Goal: Browse casually: Explore the website without a specific task or goal

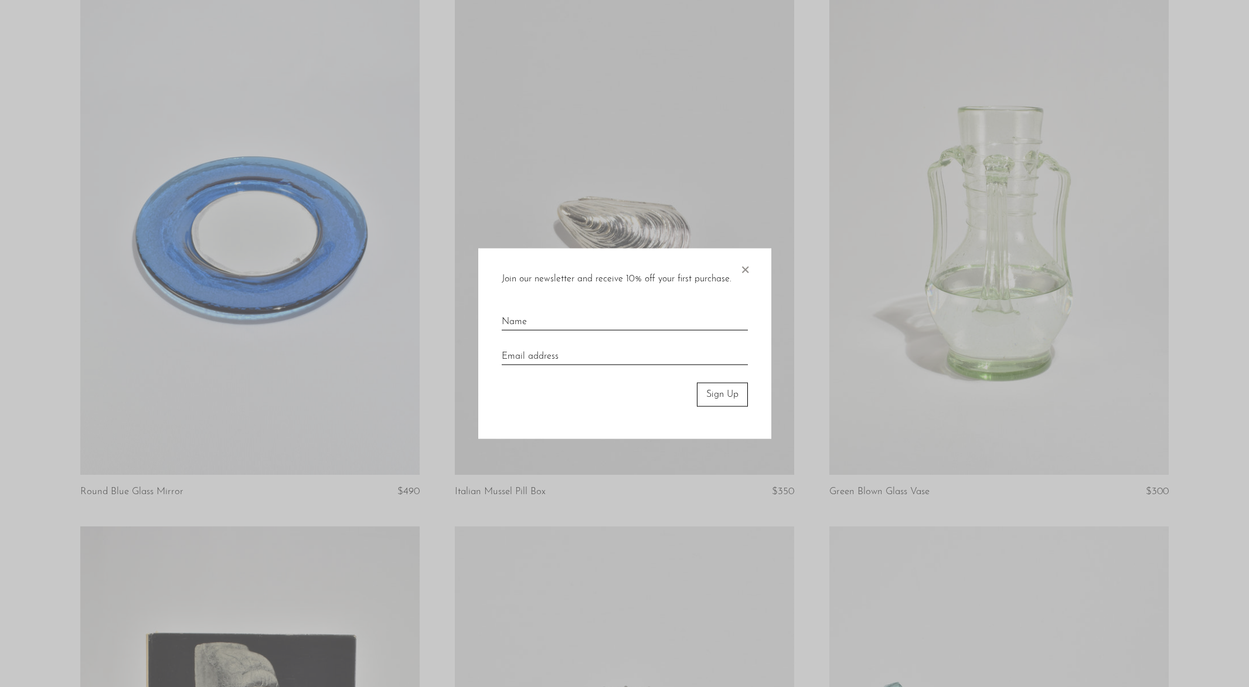
scroll to position [323, 0]
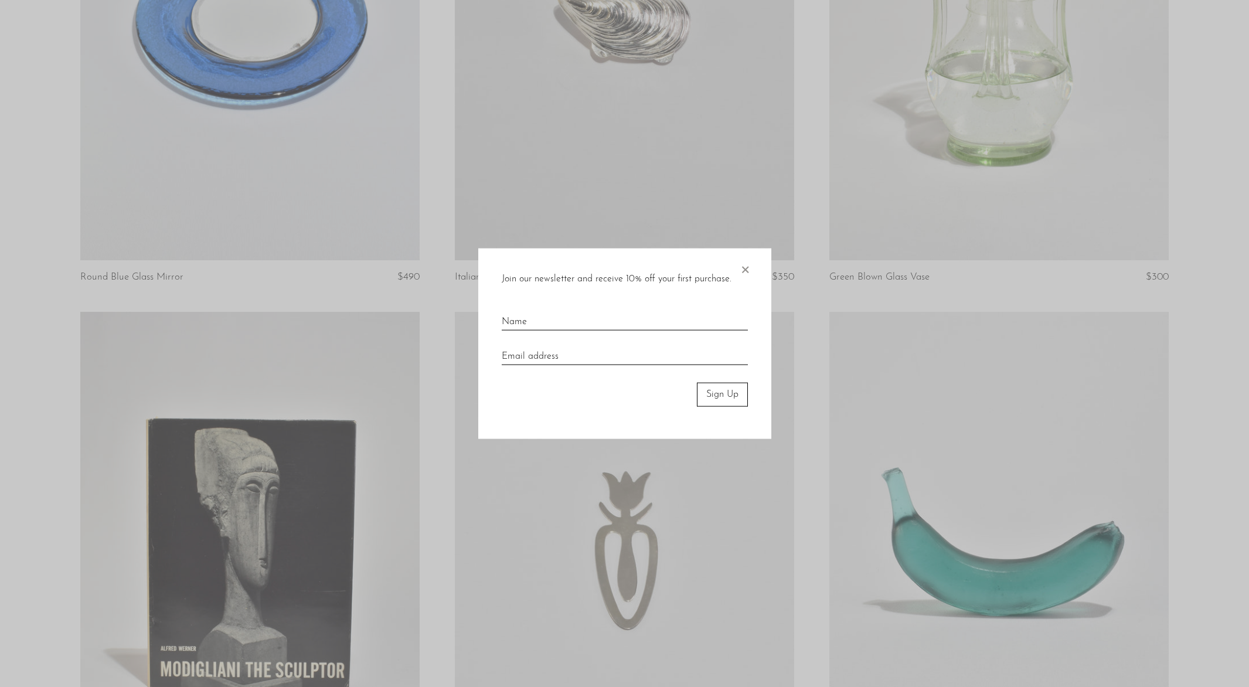
click at [744, 268] on span "×" at bounding box center [745, 268] width 12 height 38
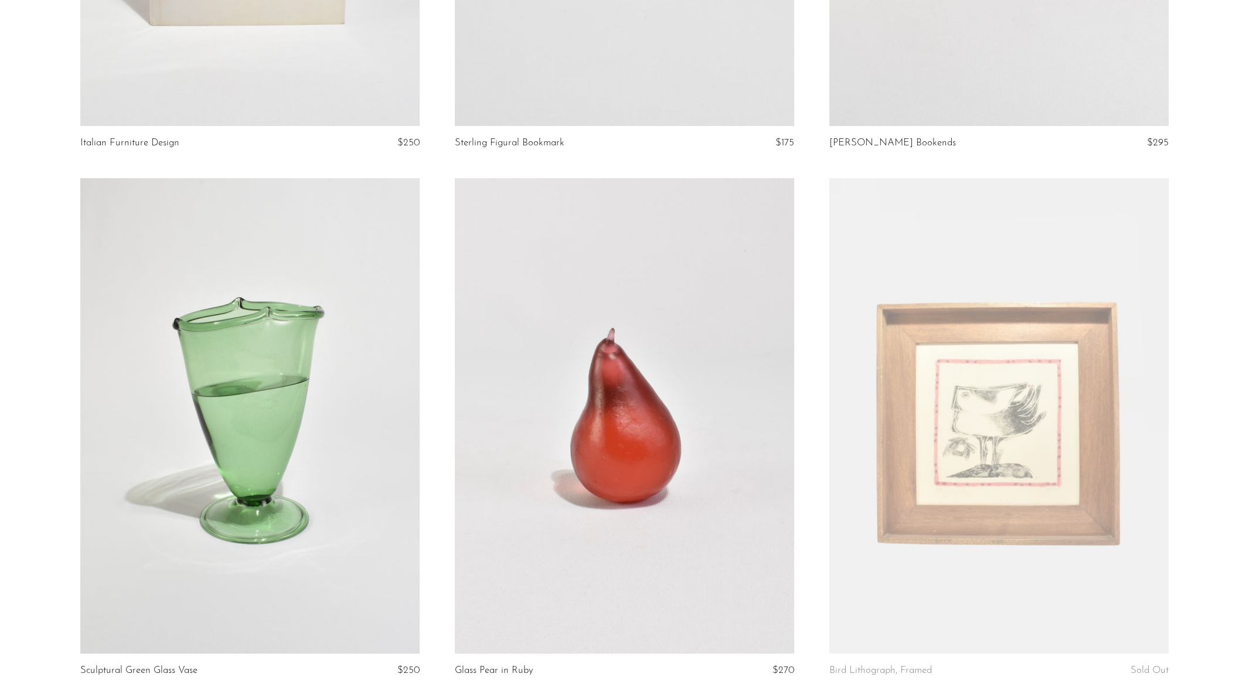
scroll to position [5953, 0]
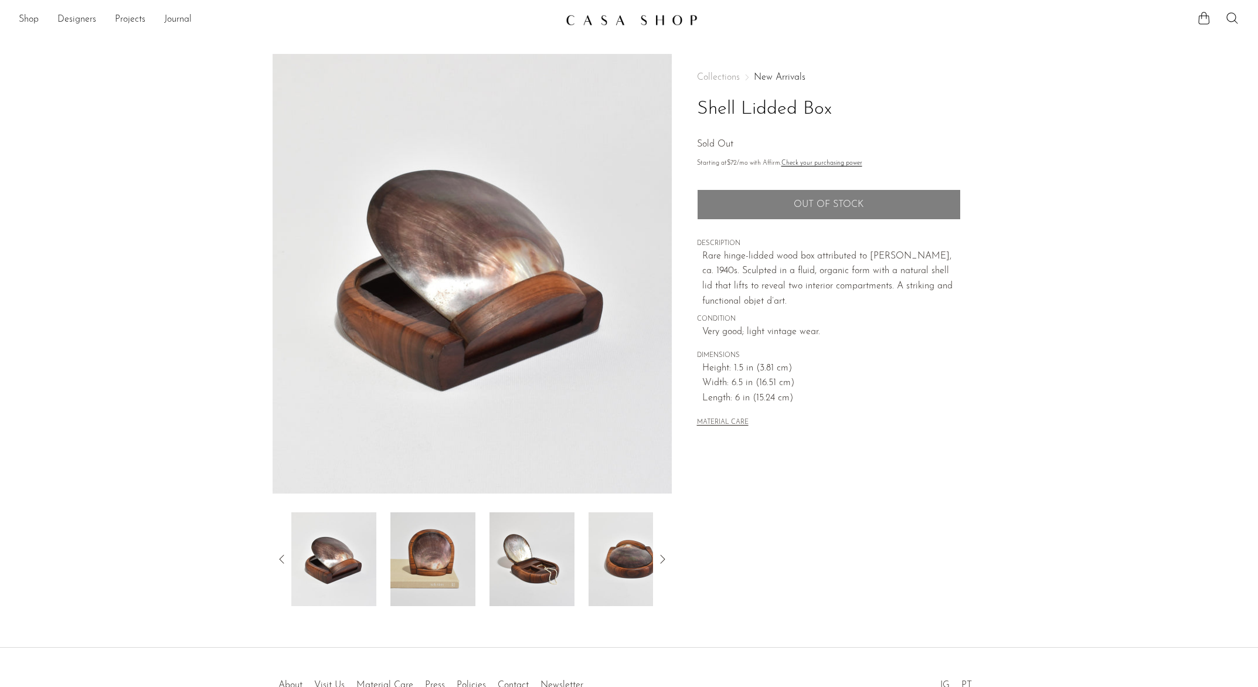
click at [353, 541] on img at bounding box center [333, 559] width 85 height 94
click at [399, 540] on img at bounding box center [432, 559] width 85 height 94
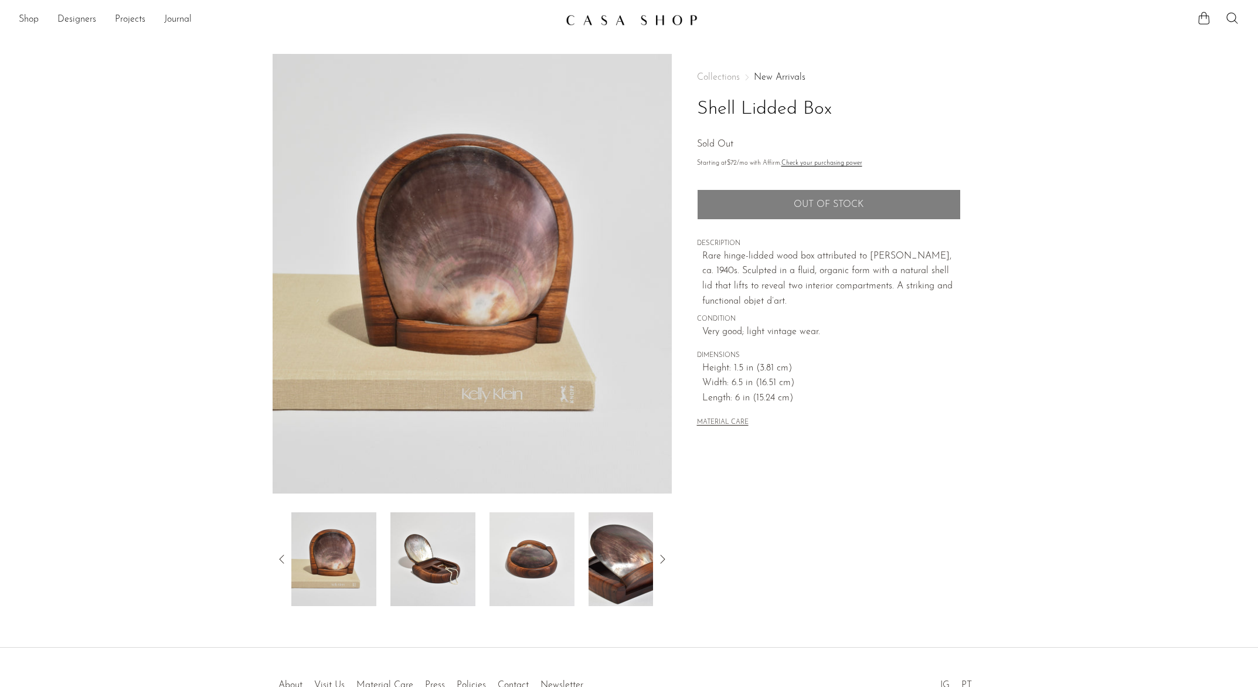
click at [446, 541] on img at bounding box center [432, 559] width 85 height 94
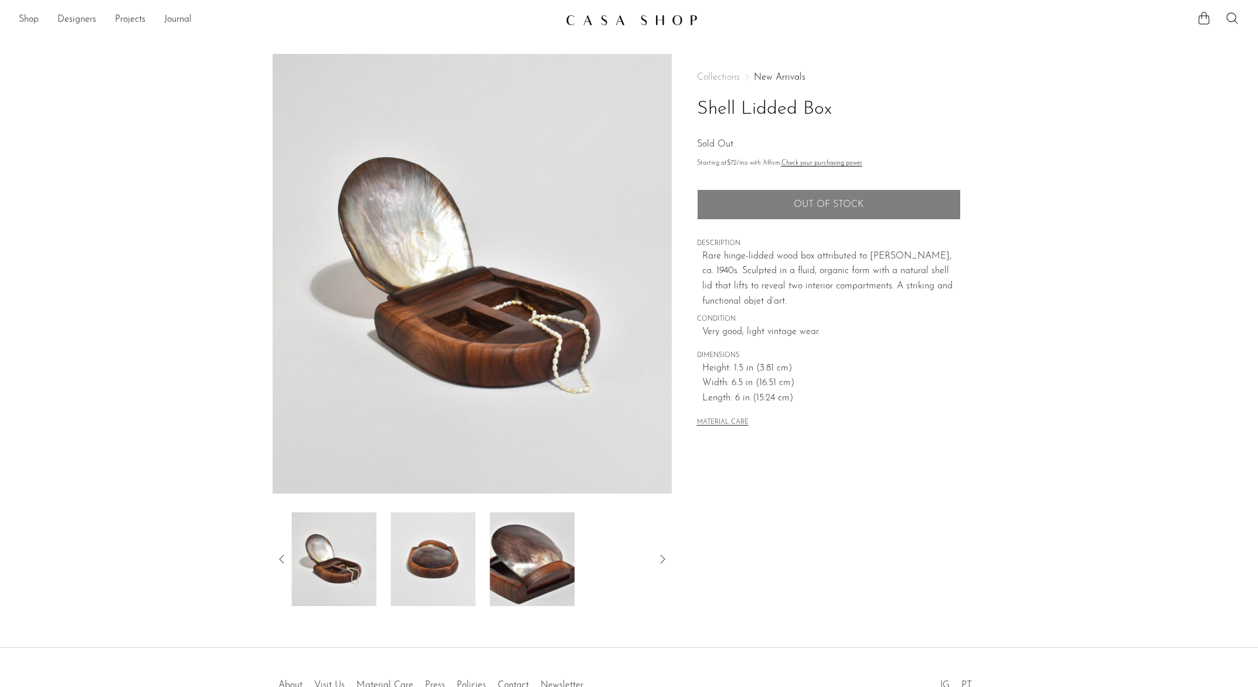
click at [425, 542] on img at bounding box center [432, 559] width 85 height 94
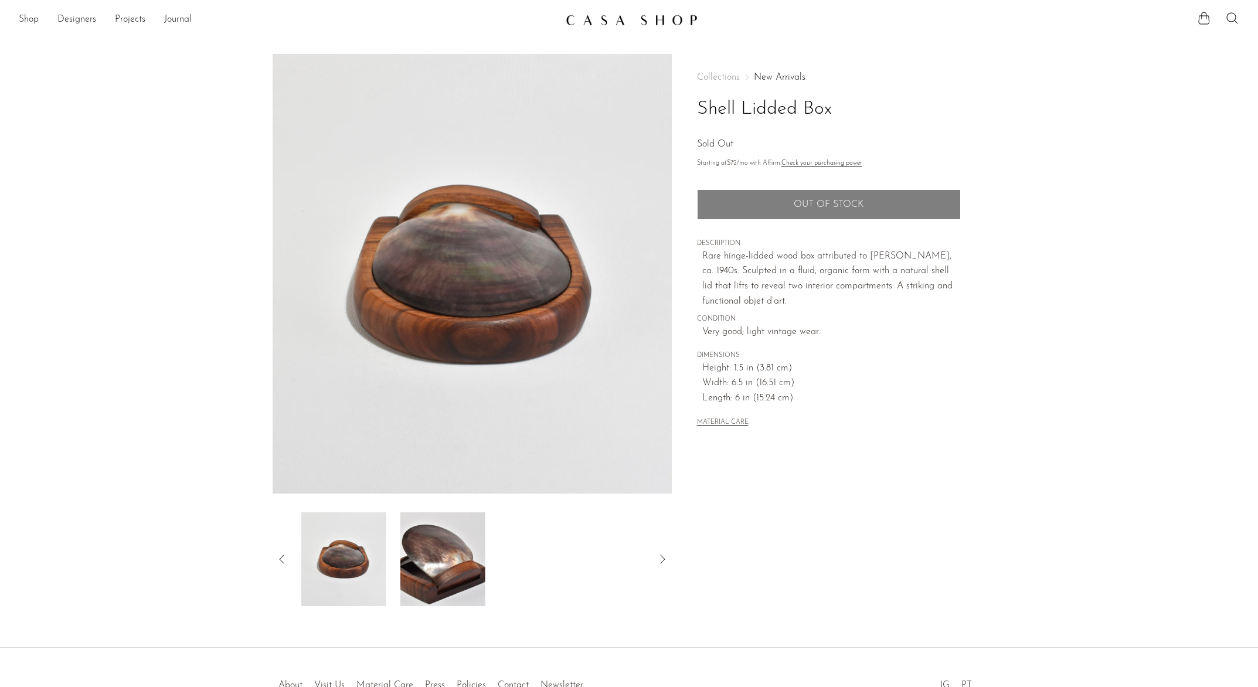
click at [444, 540] on img at bounding box center [442, 559] width 85 height 94
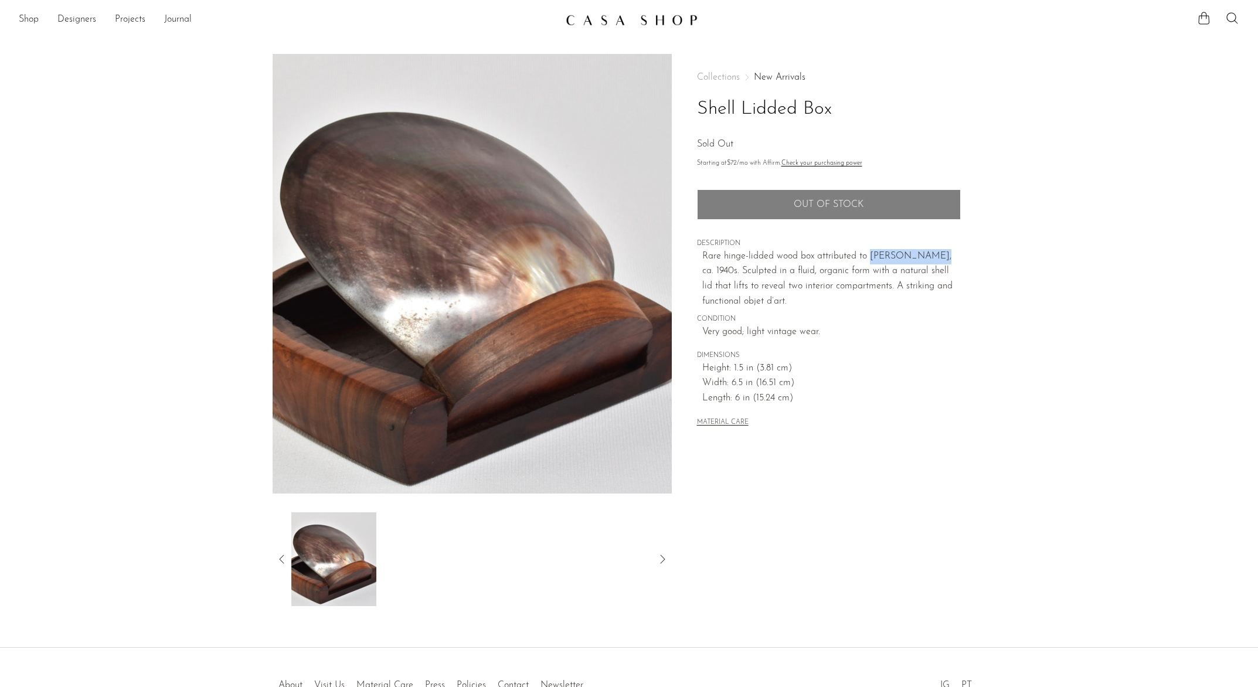
drag, startPoint x: 869, startPoint y: 257, endPoint x: 929, endPoint y: 250, distance: 60.2
click at [929, 250] on p "Rare hinge-lidded wood box attributed to Alexandre Noll, ca. 1940s. Sculpted in…" at bounding box center [831, 279] width 258 height 60
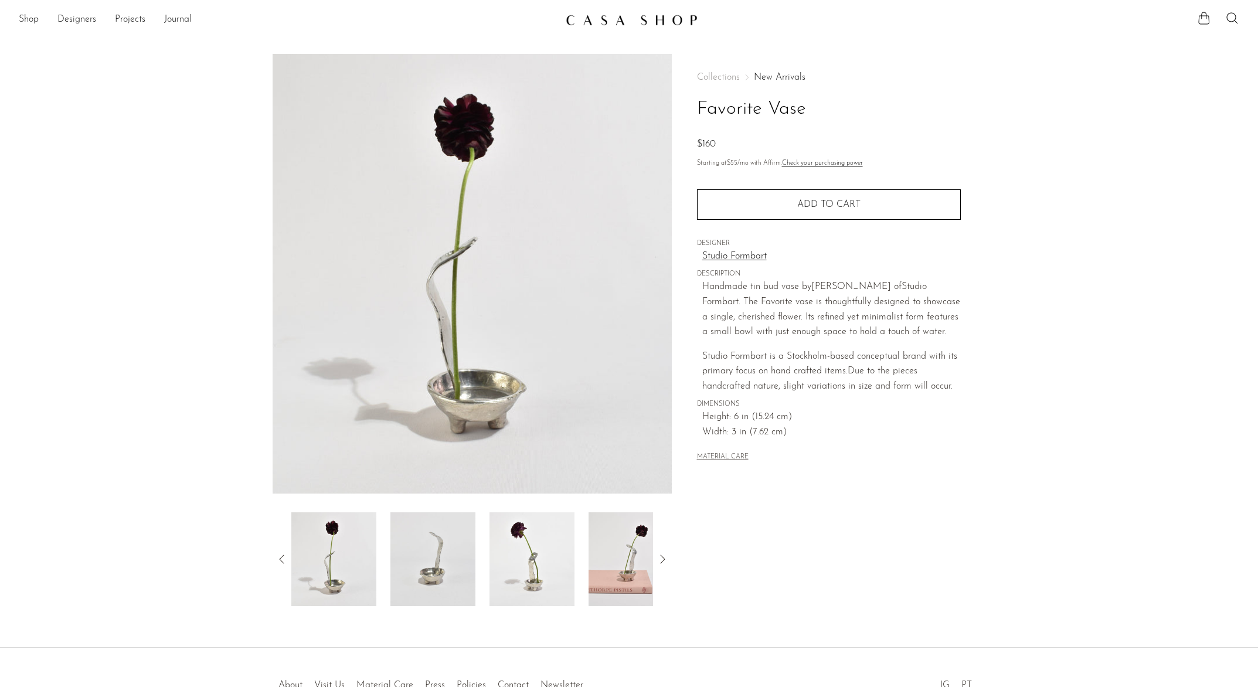
click at [422, 541] on img at bounding box center [432, 559] width 85 height 94
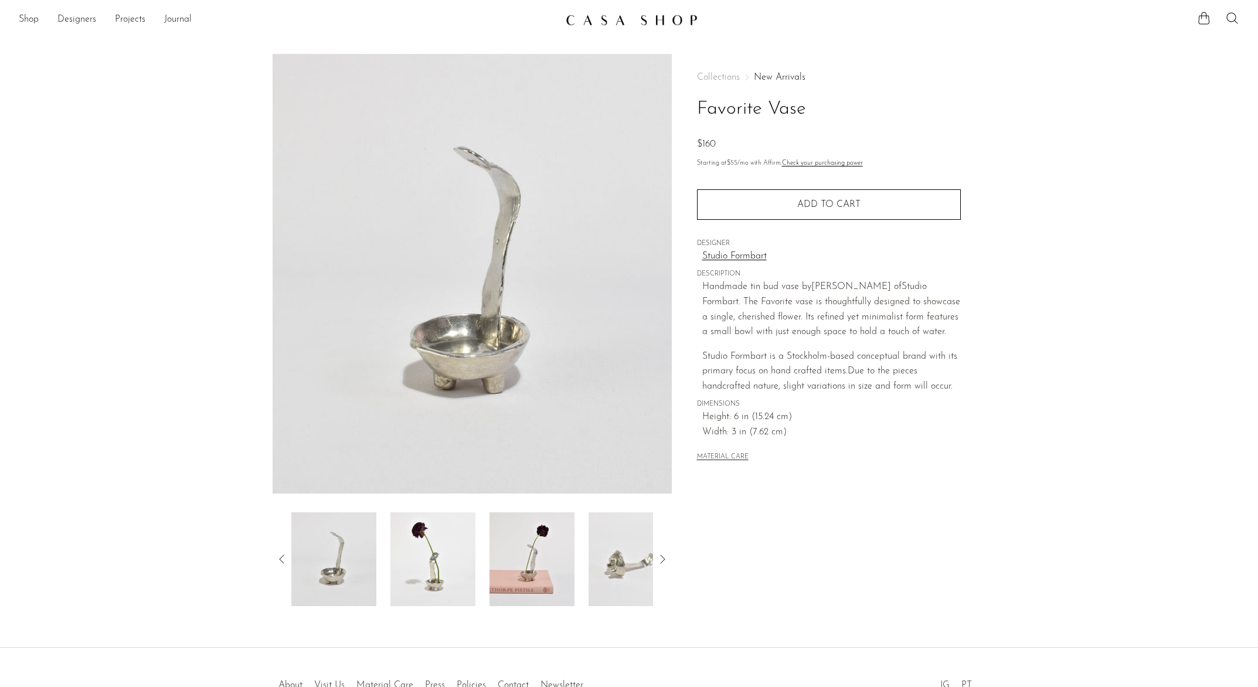
click at [461, 538] on img at bounding box center [432, 559] width 85 height 94
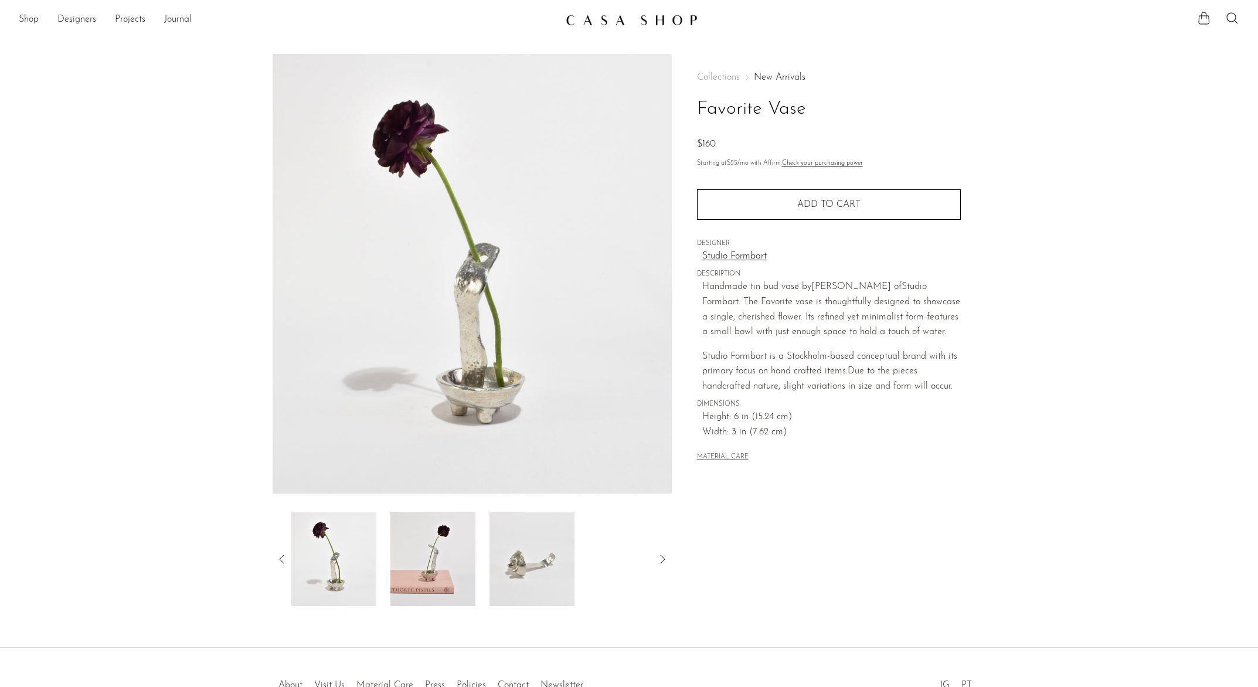
click at [475, 536] on img at bounding box center [432, 559] width 85 height 94
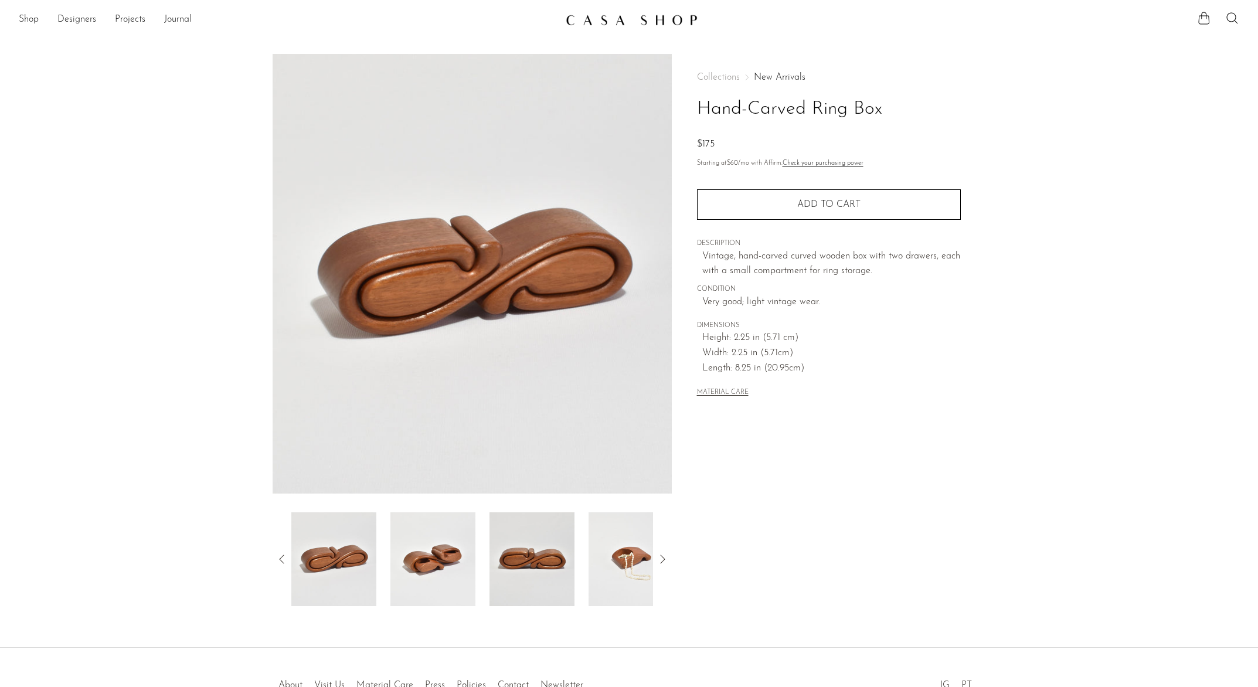
click at [468, 535] on img at bounding box center [432, 559] width 85 height 94
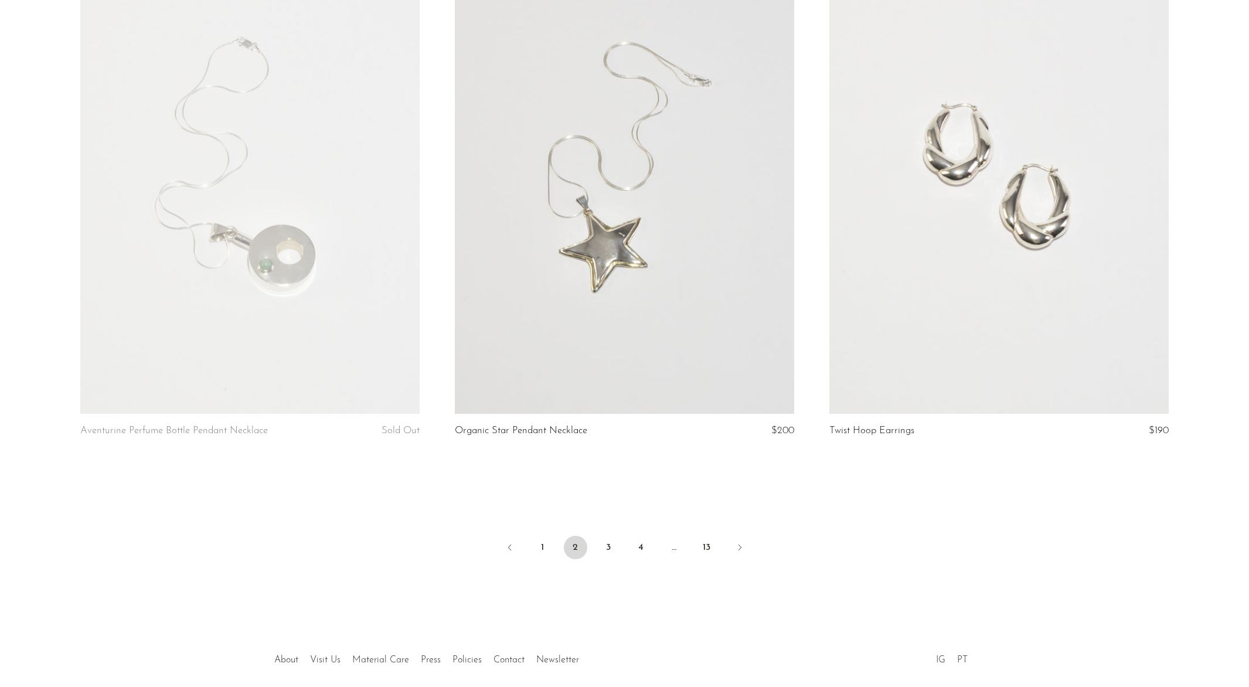
scroll to position [6019, 0]
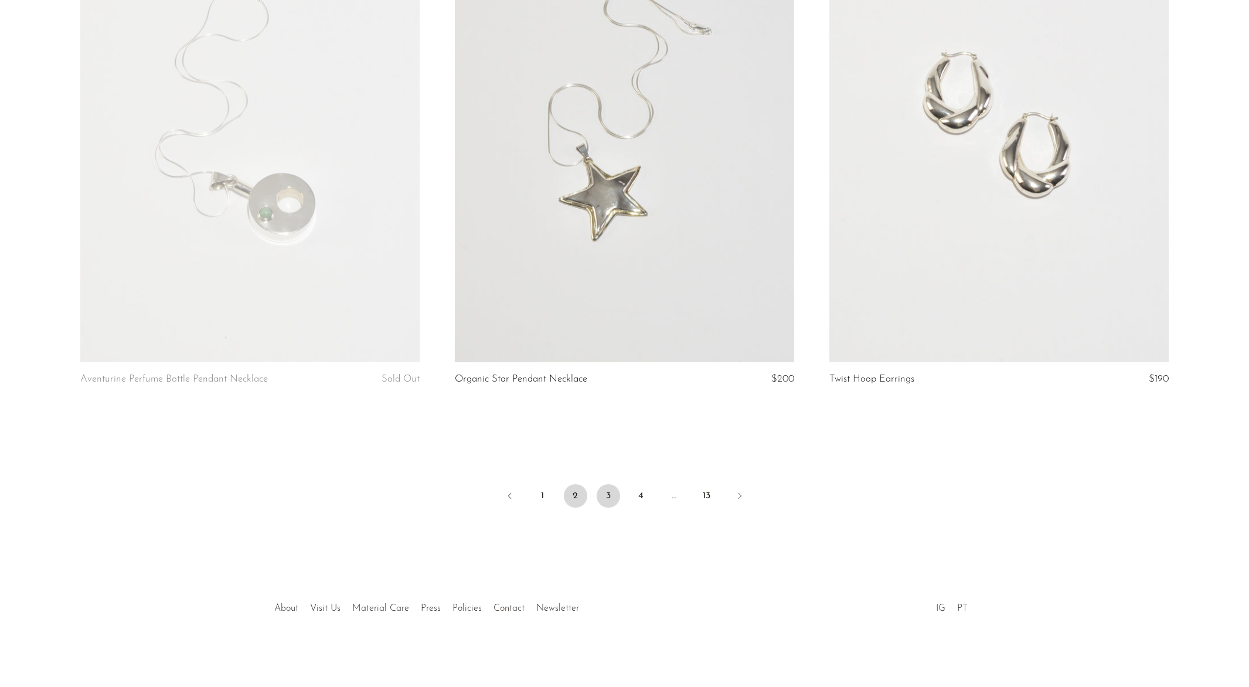
click at [605, 496] on link "3" at bounding box center [608, 495] width 23 height 23
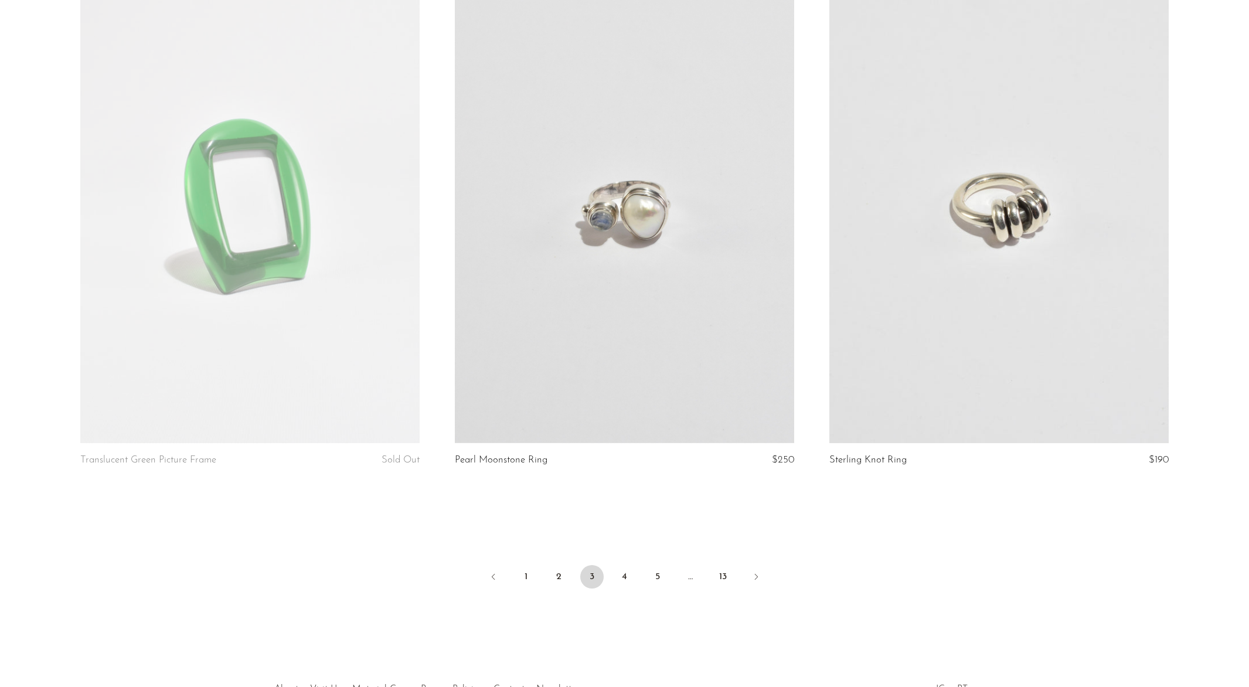
scroll to position [5976, 0]
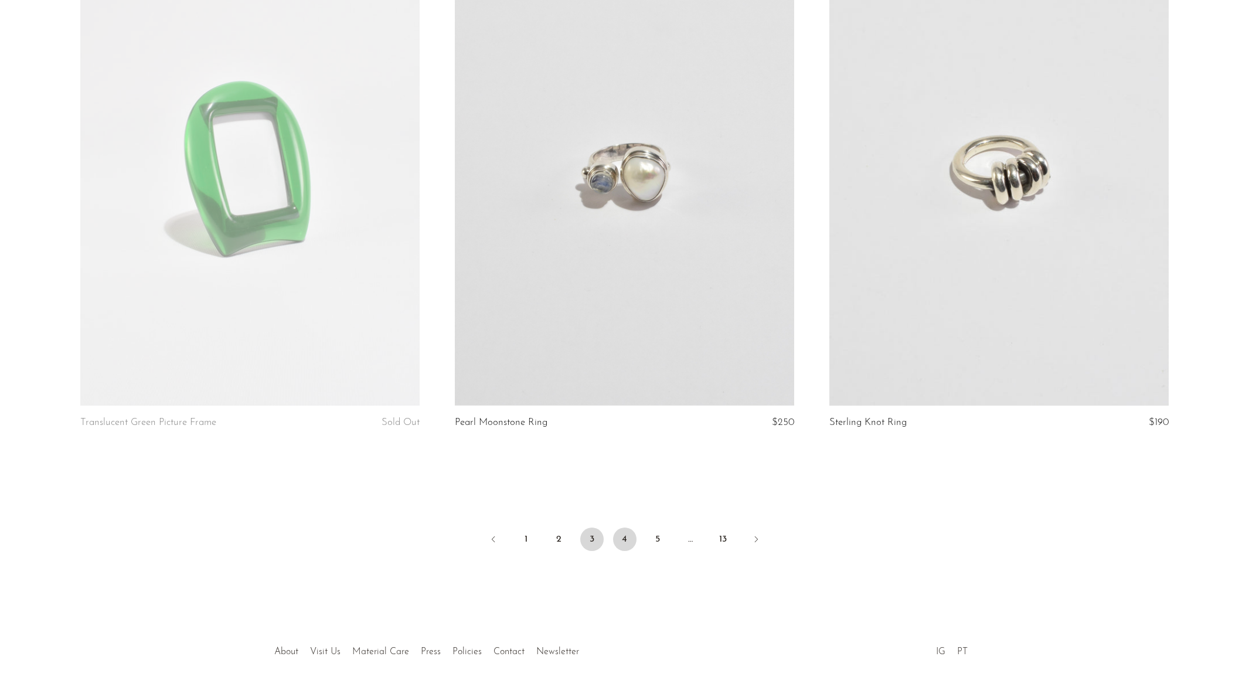
click at [629, 539] on link "4" at bounding box center [624, 539] width 23 height 23
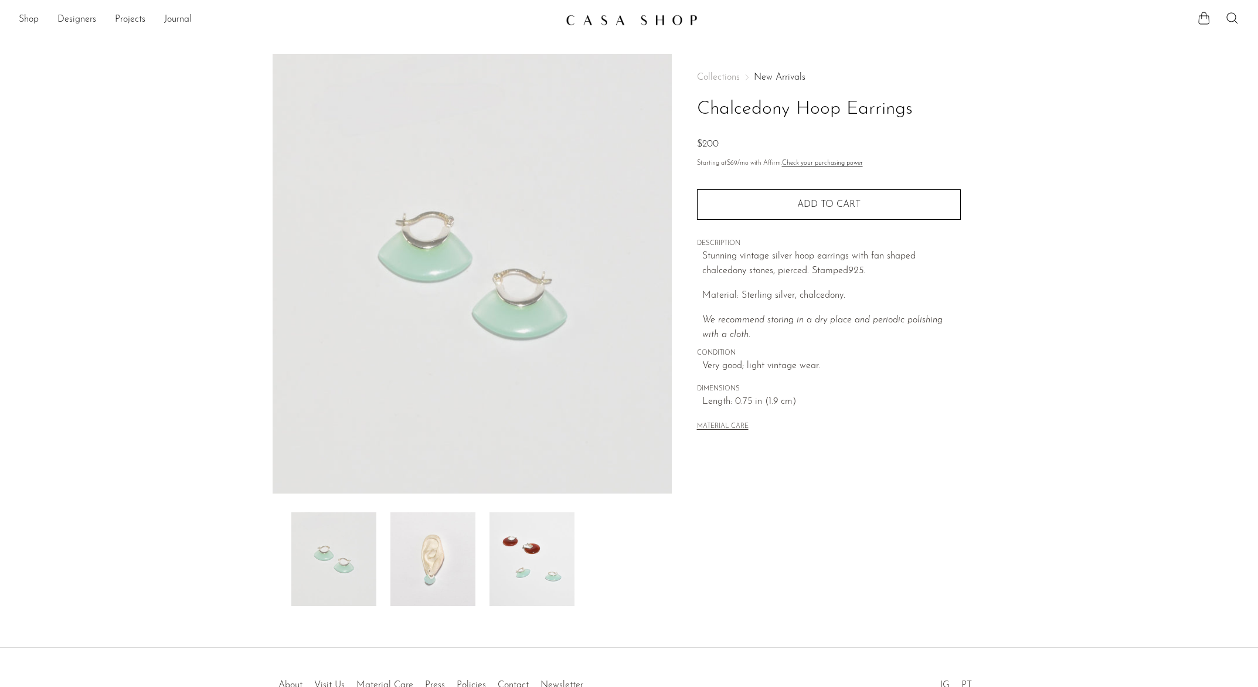
click at [472, 566] on img at bounding box center [432, 559] width 85 height 94
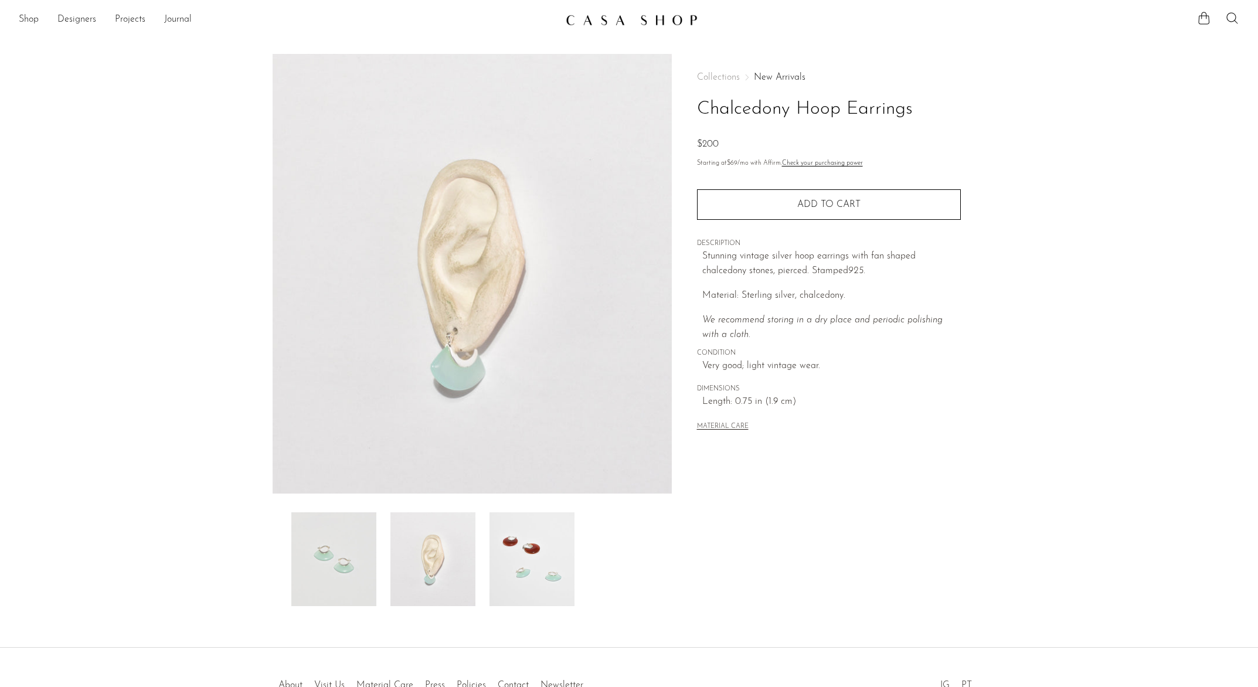
click at [527, 558] on img at bounding box center [531, 559] width 85 height 94
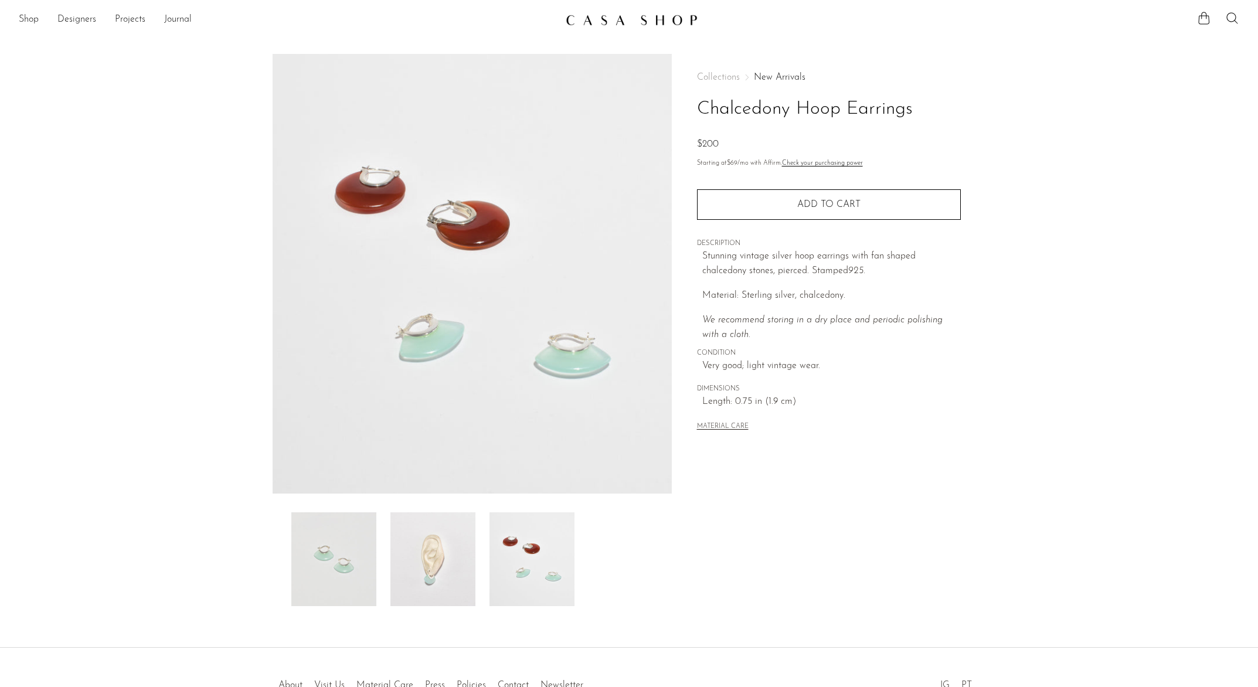
click at [372, 555] on img at bounding box center [333, 559] width 85 height 94
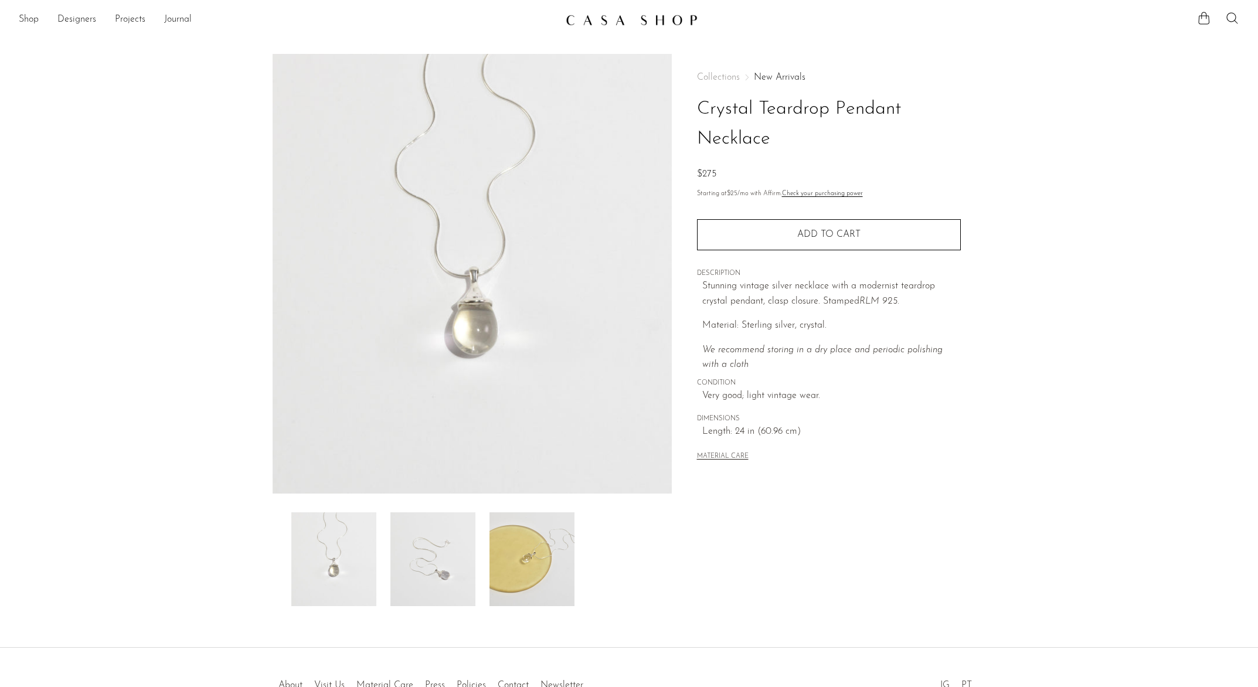
click at [476, 548] on div at bounding box center [472, 559] width 362 height 94
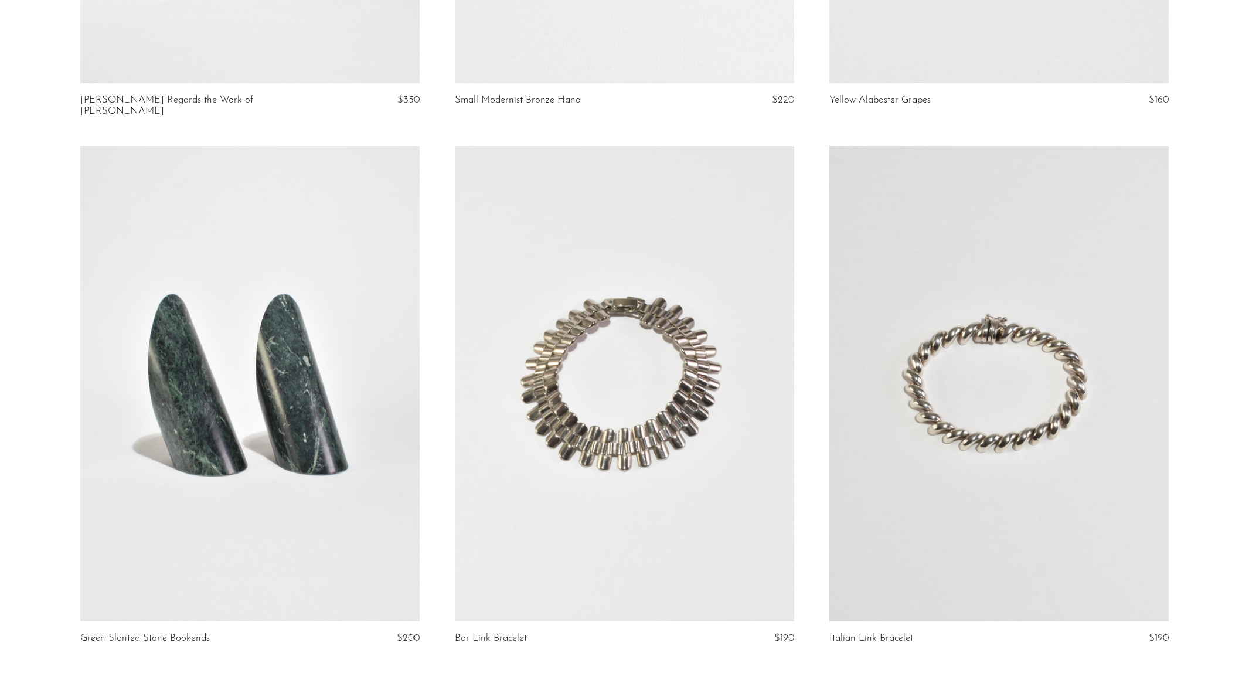
scroll to position [6019, 0]
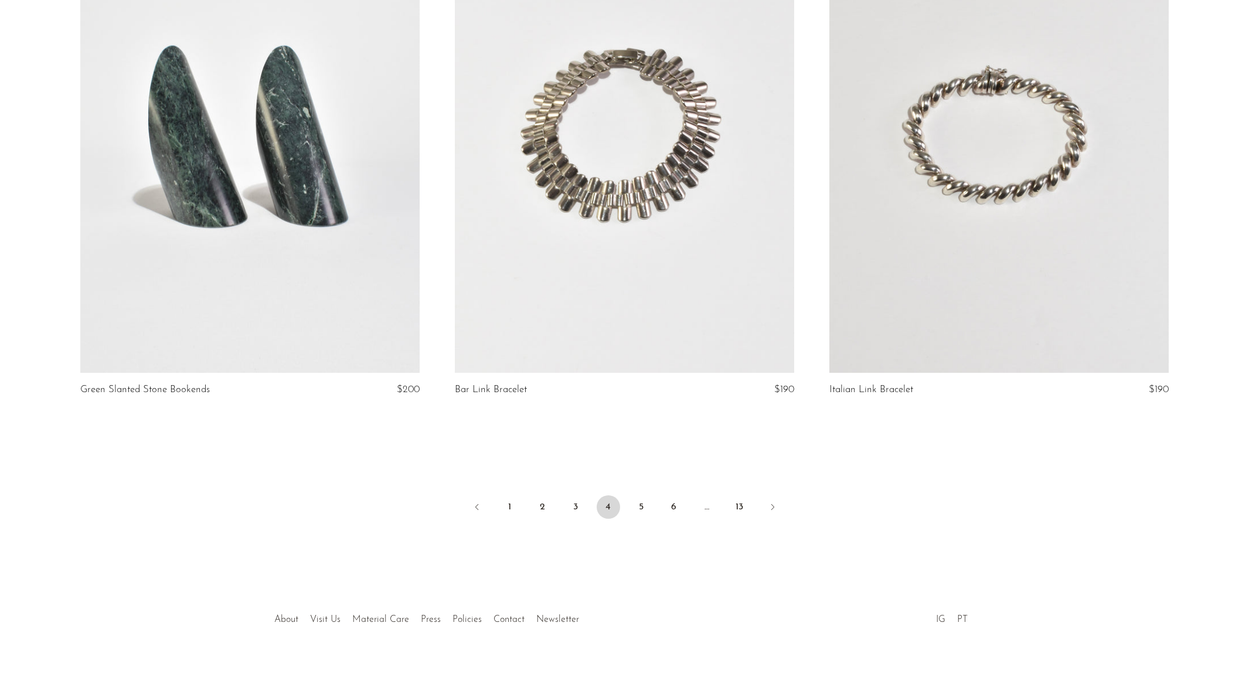
click at [640, 508] on li "5" at bounding box center [640, 508] width 23 height 26
click at [641, 503] on link "5" at bounding box center [640, 506] width 23 height 23
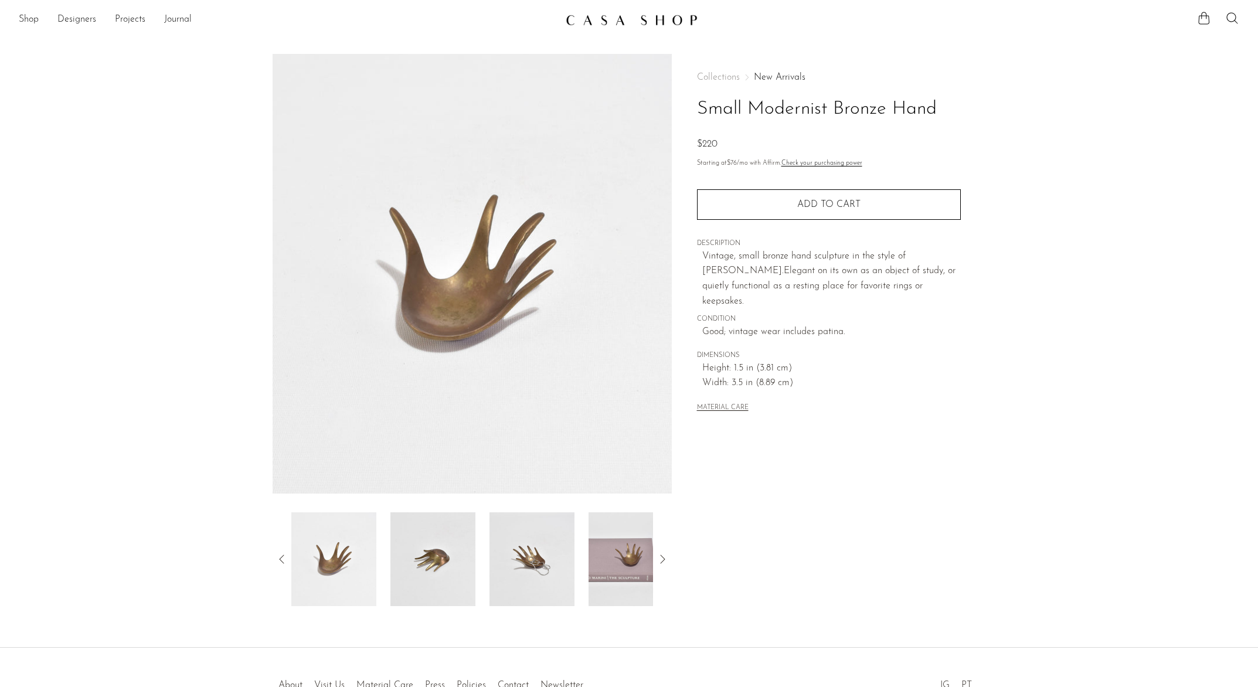
click at [522, 568] on img at bounding box center [531, 559] width 85 height 94
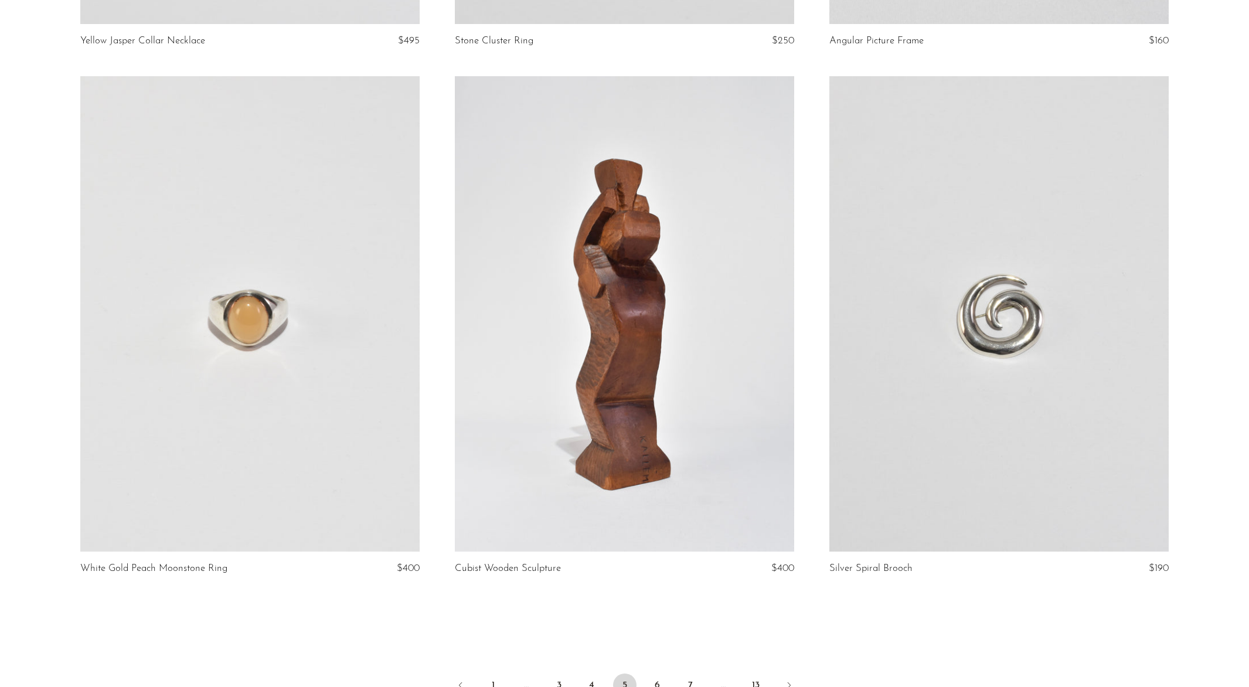
scroll to position [5966, 0]
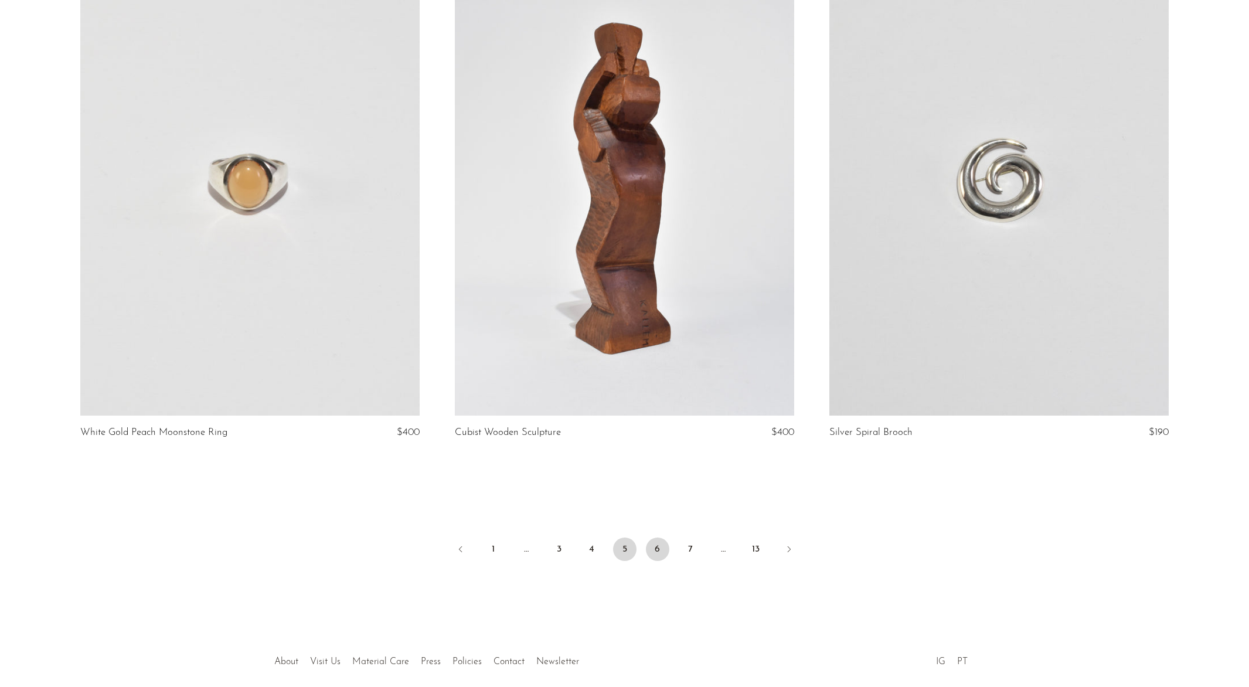
click at [659, 547] on link "6" at bounding box center [657, 548] width 23 height 23
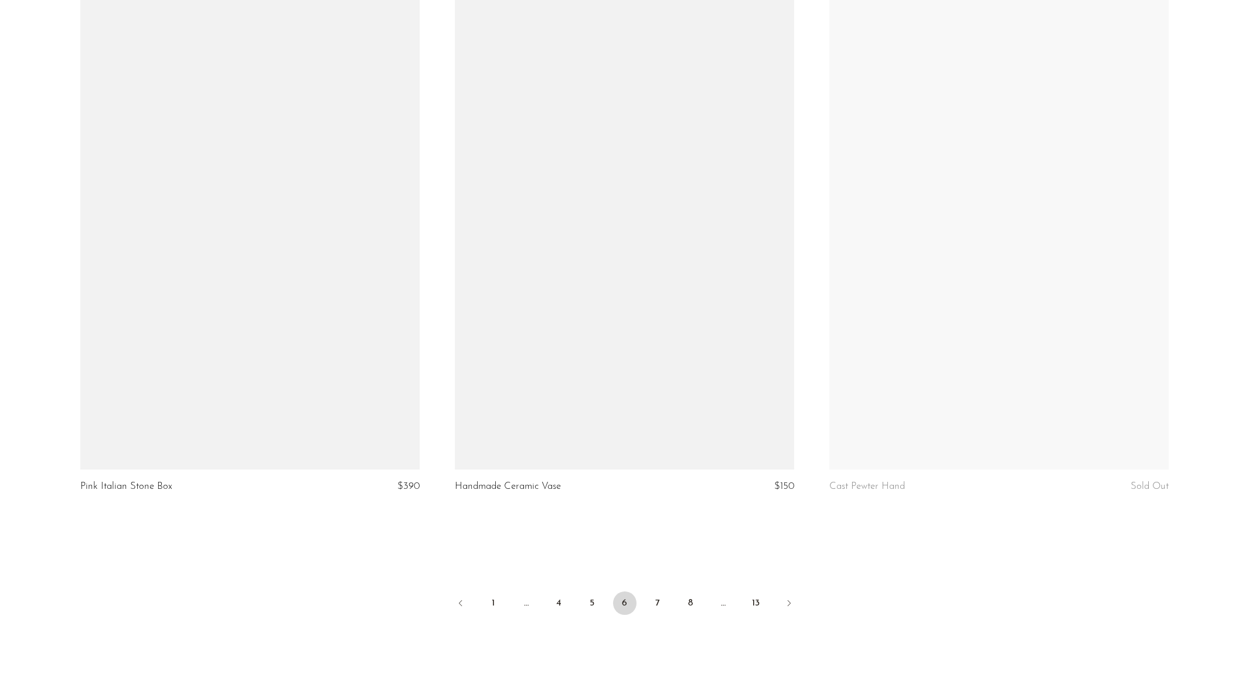
scroll to position [5964, 0]
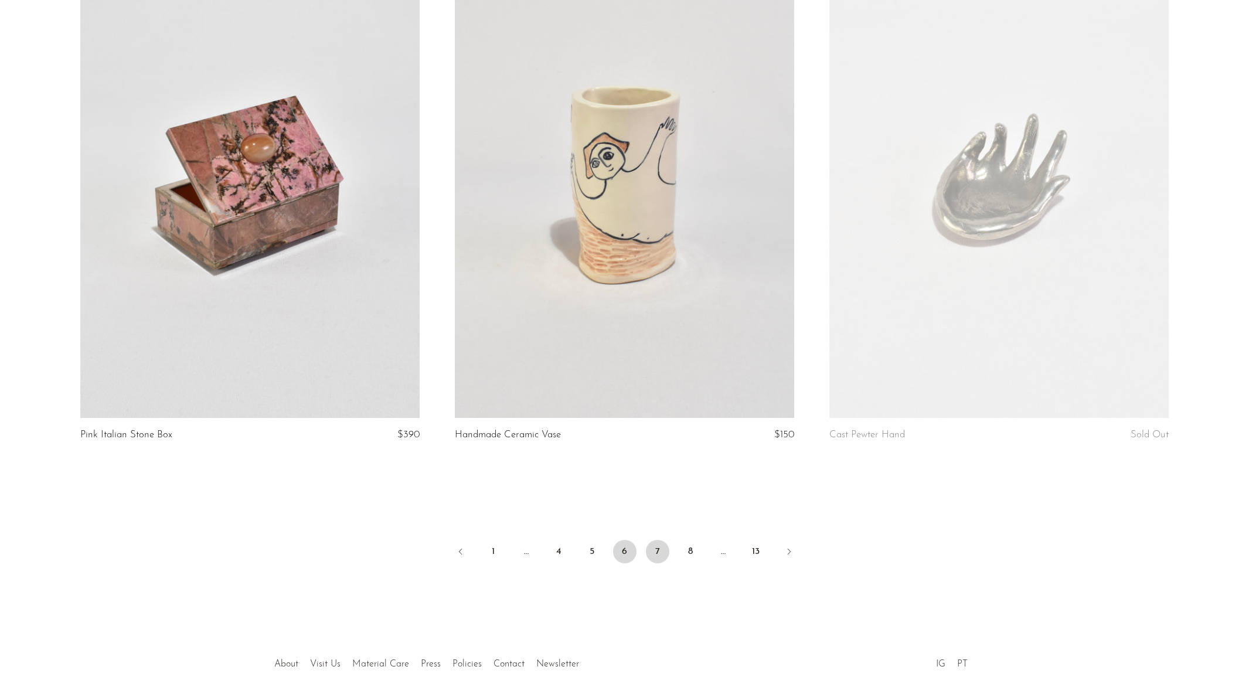
click at [658, 558] on link "7" at bounding box center [657, 551] width 23 height 23
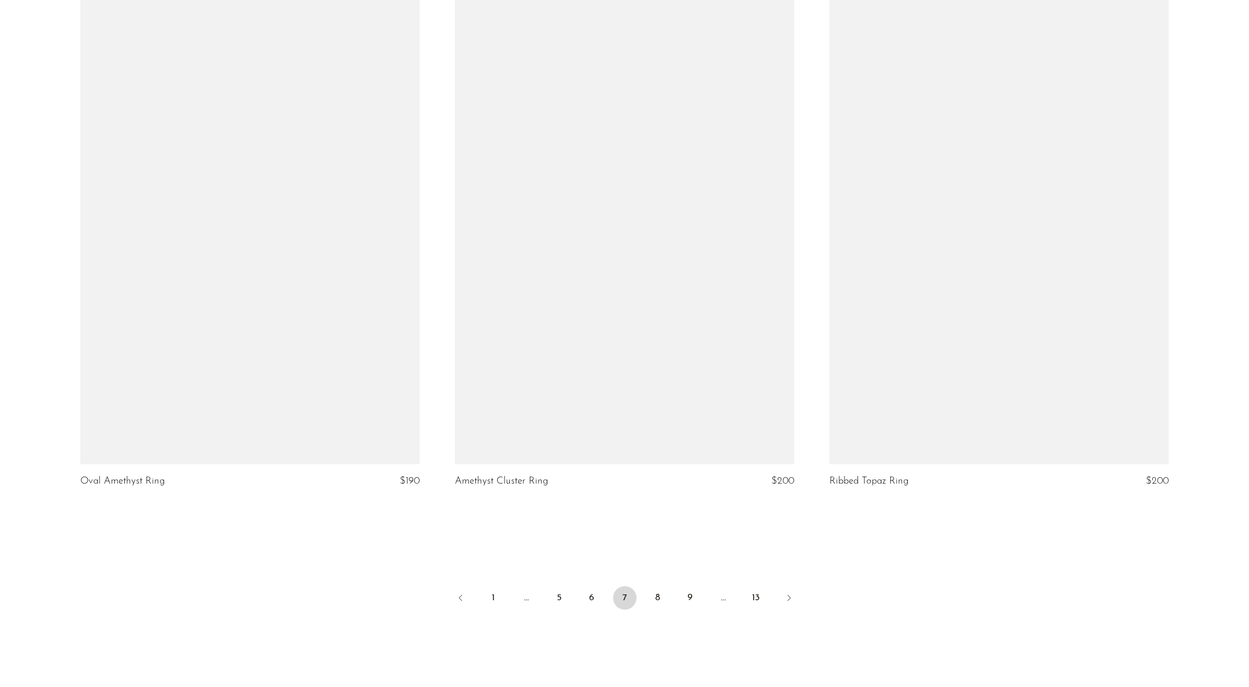
scroll to position [6019, 0]
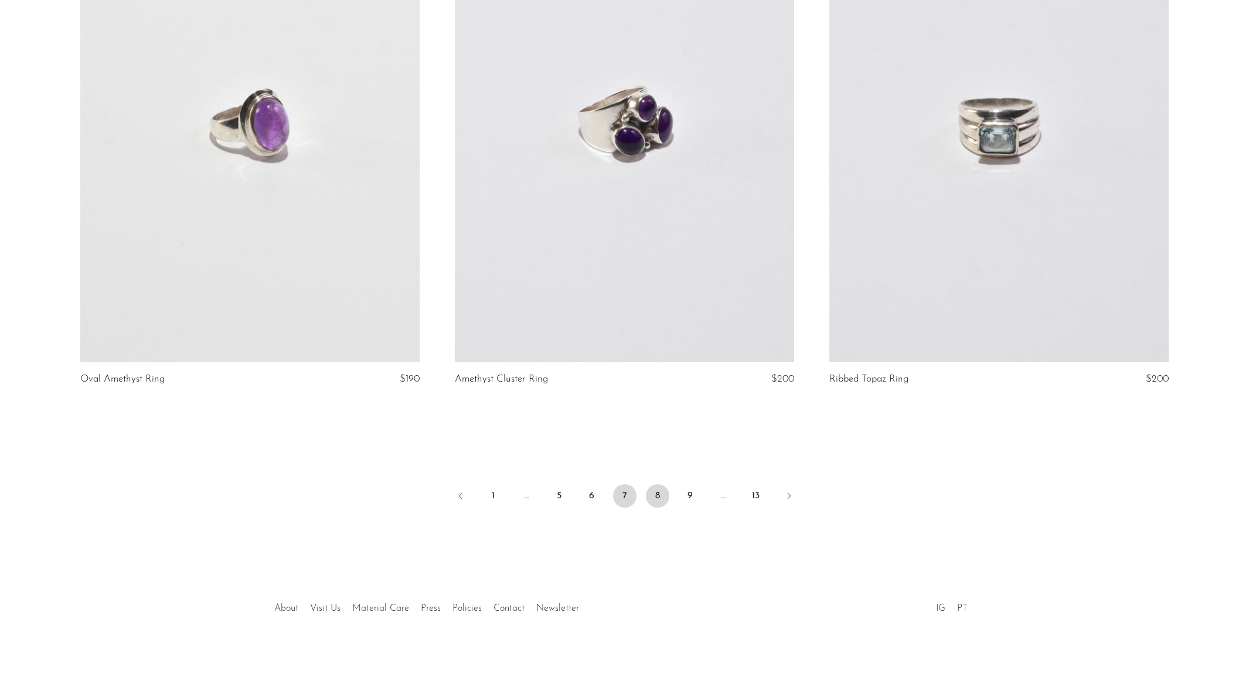
click at [658, 500] on link "8" at bounding box center [657, 495] width 23 height 23
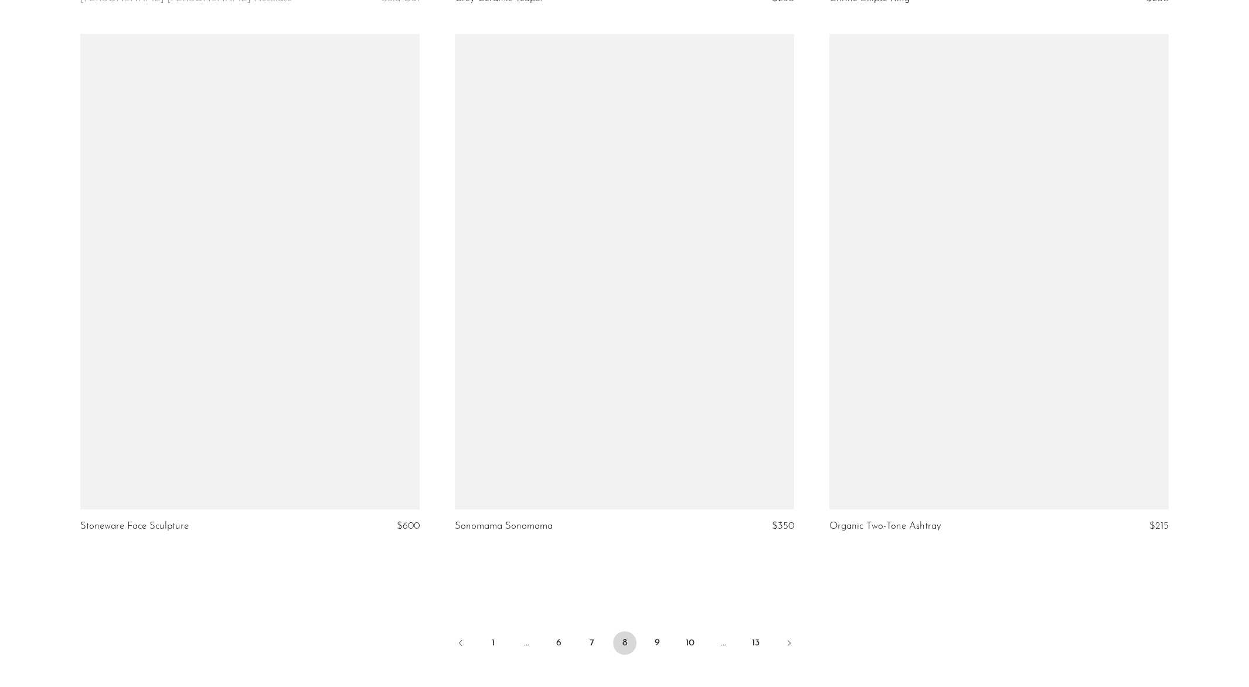
scroll to position [5939, 0]
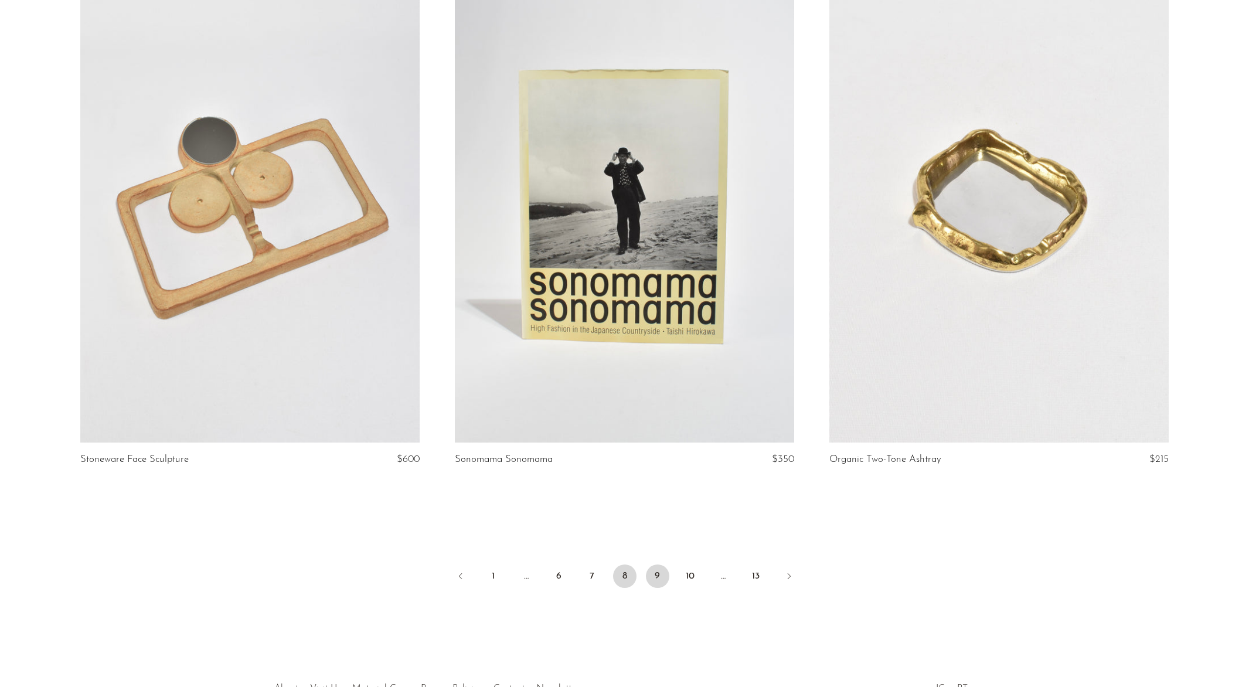
click at [661, 568] on link "9" at bounding box center [657, 575] width 23 height 23
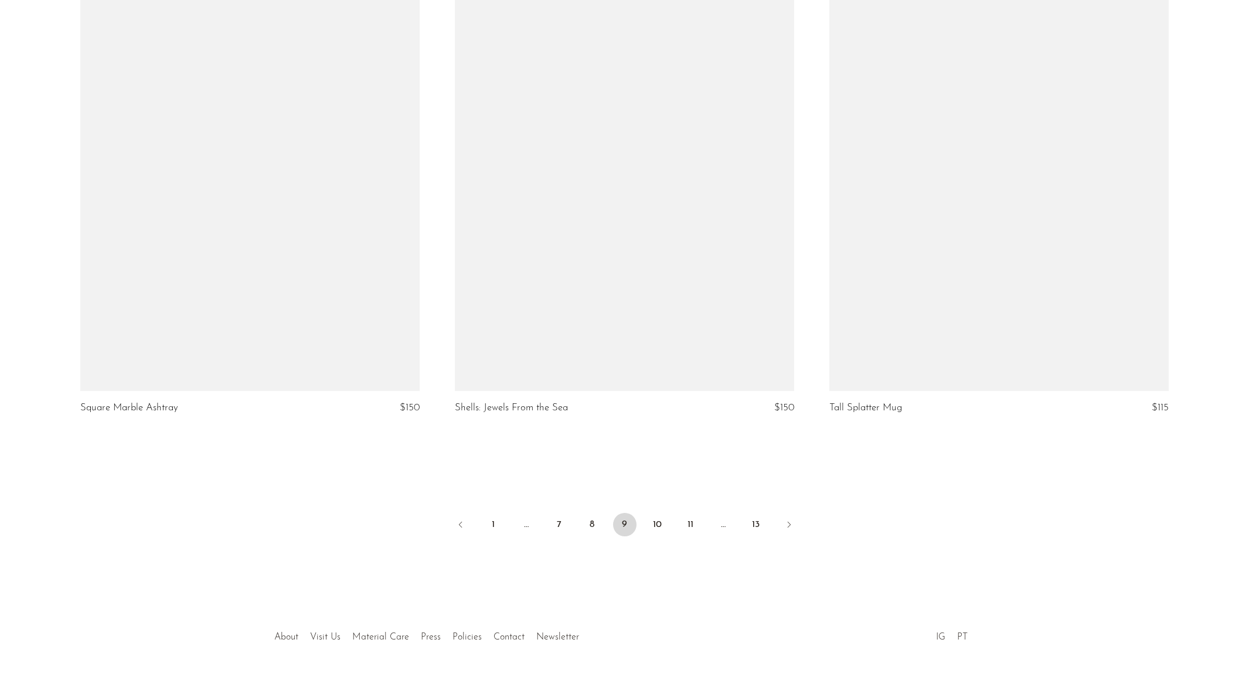
scroll to position [5992, 0]
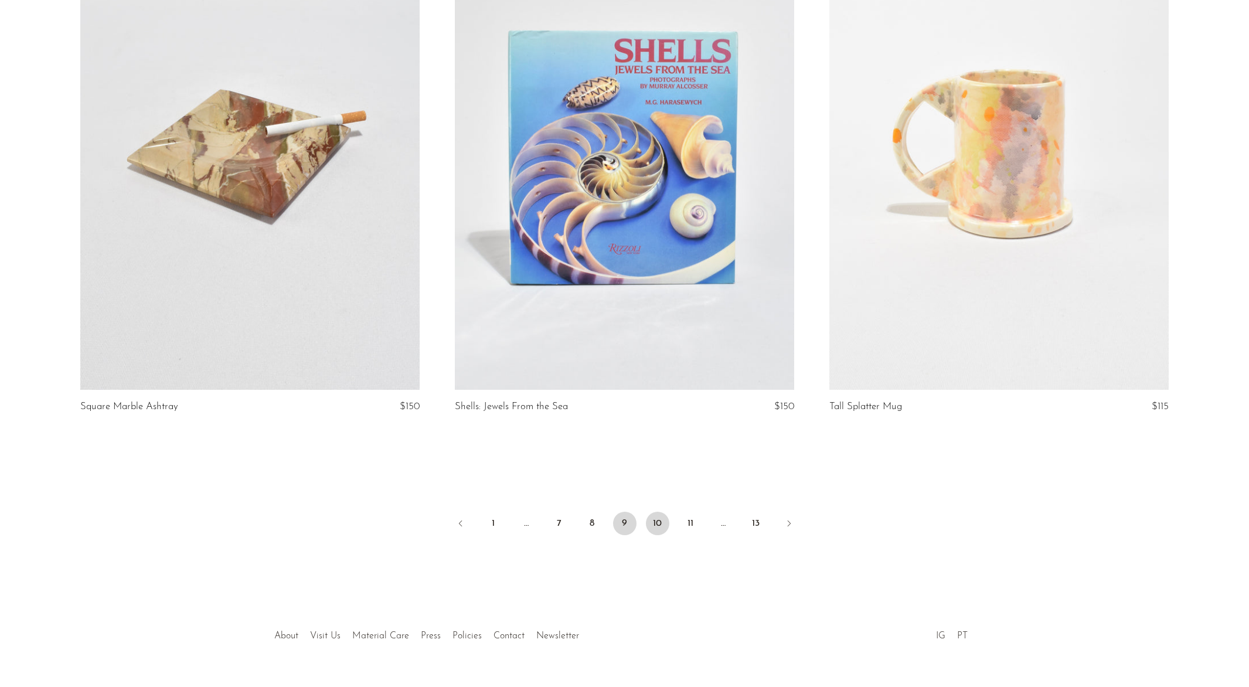
click at [663, 532] on link "10" at bounding box center [657, 523] width 23 height 23
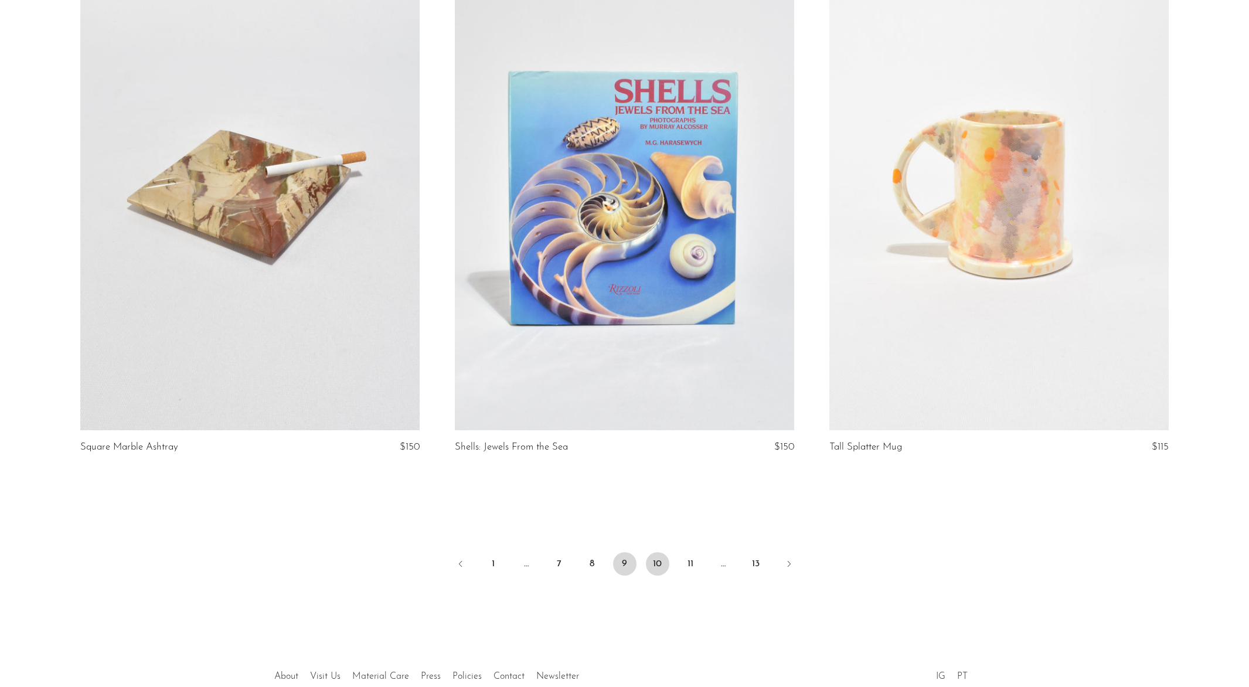
click at [662, 569] on link "10" at bounding box center [657, 563] width 23 height 23
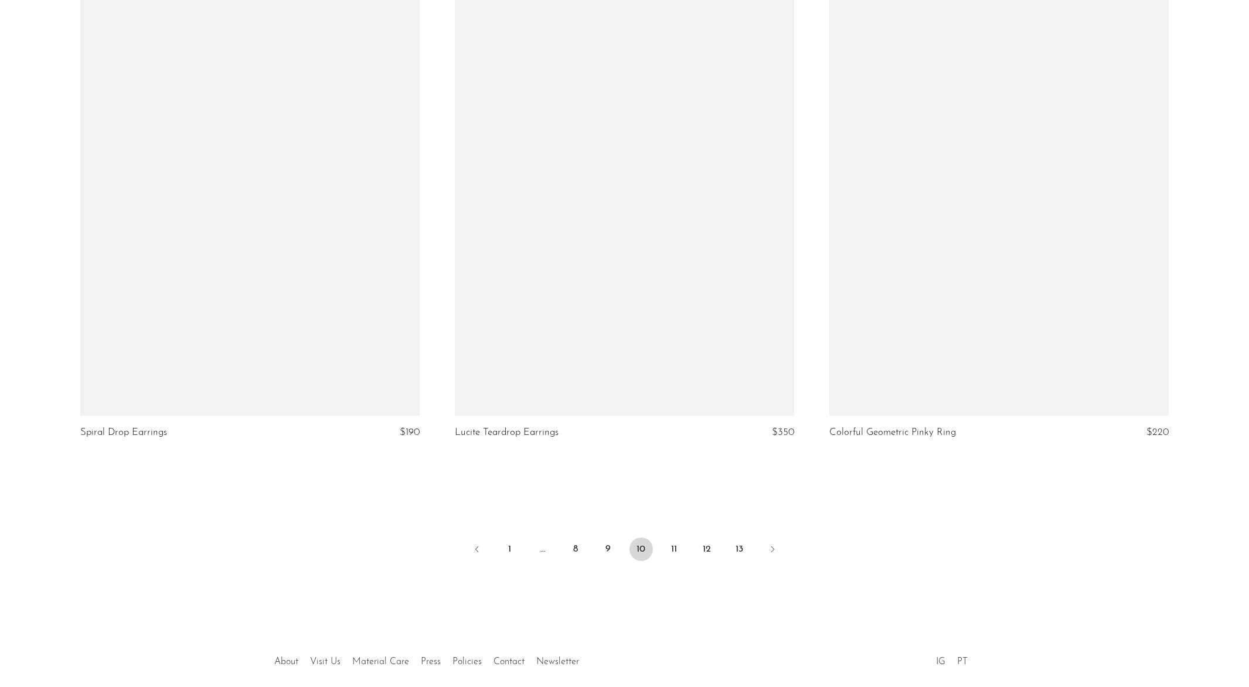
scroll to position [5967, 0]
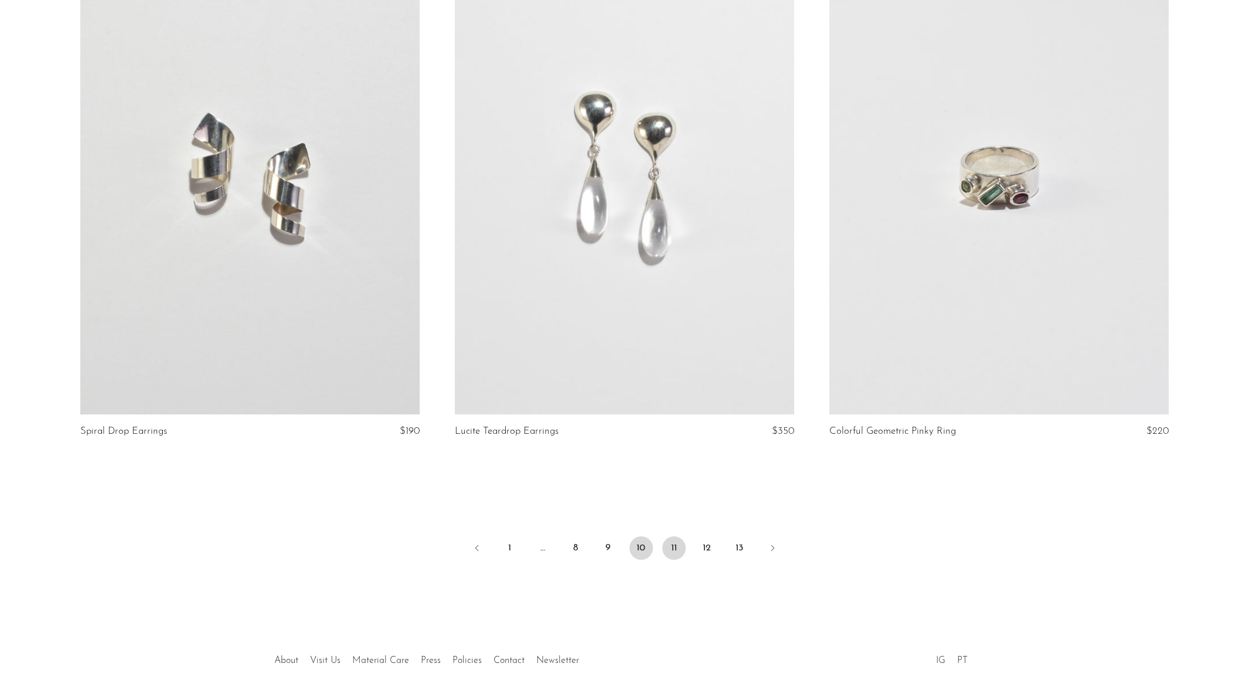
click at [674, 549] on link "11" at bounding box center [673, 547] width 23 height 23
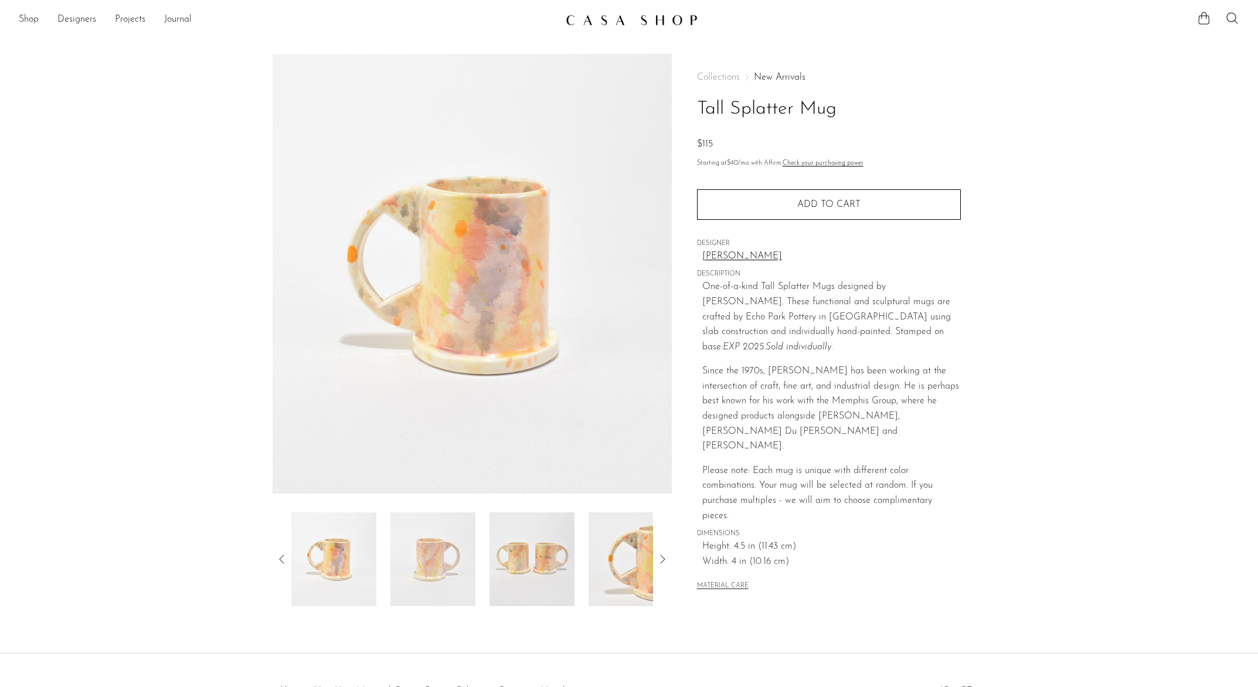
click at [435, 571] on img at bounding box center [432, 559] width 85 height 94
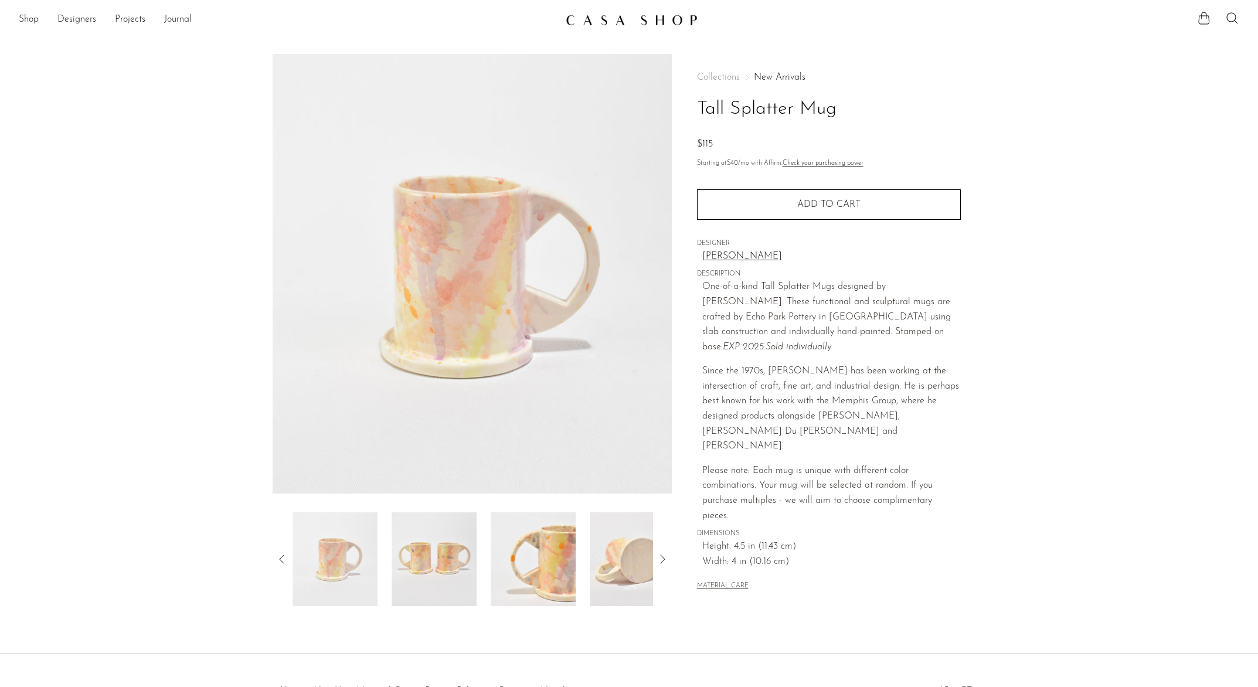
click at [458, 545] on img at bounding box center [434, 559] width 85 height 94
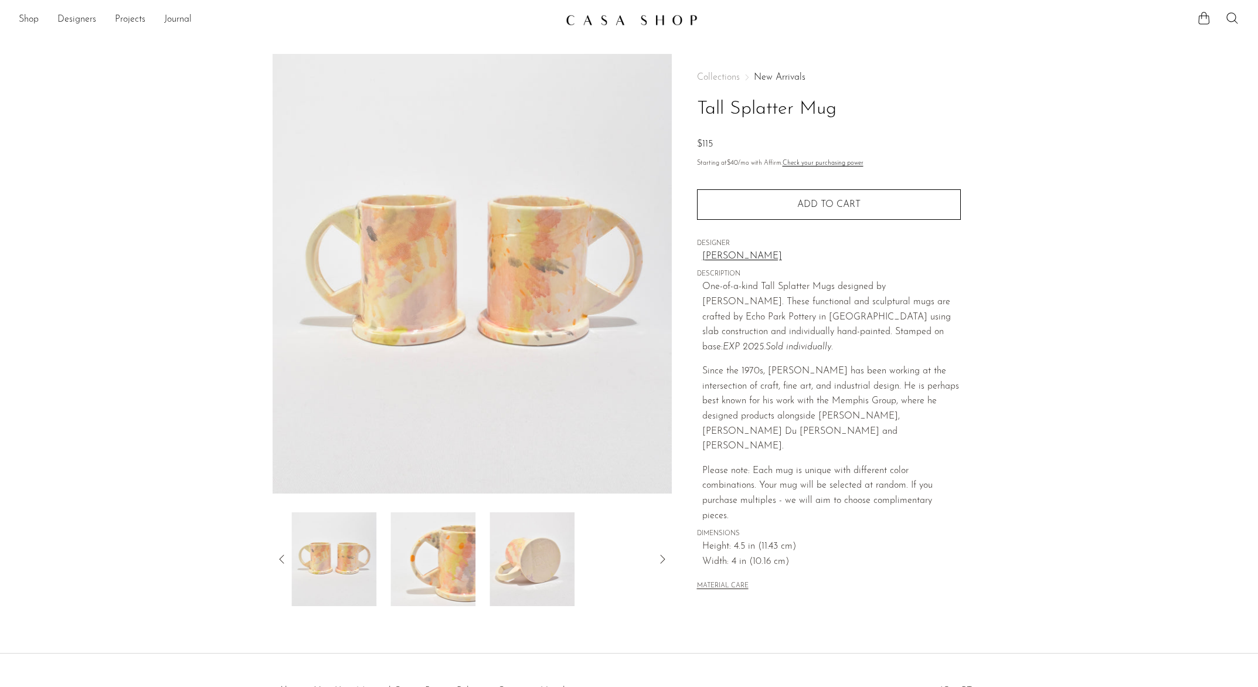
click at [436, 549] on img at bounding box center [432, 559] width 85 height 94
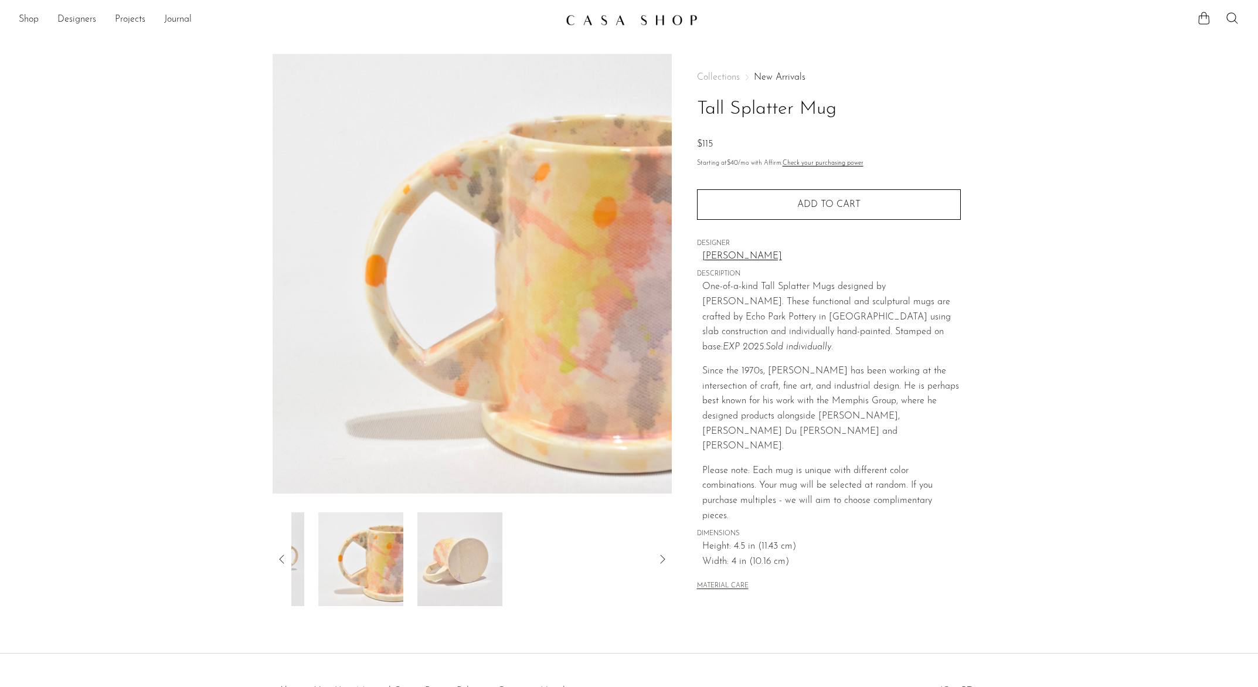
click at [444, 547] on img at bounding box center [459, 559] width 85 height 94
